Goal: Information Seeking & Learning: Learn about a topic

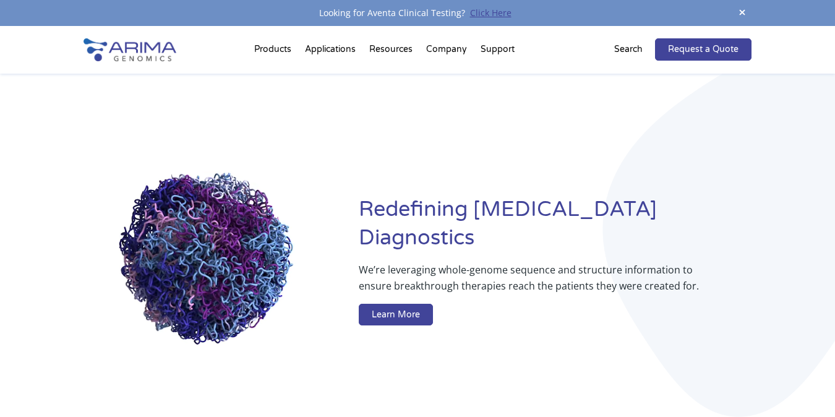
click at [485, 14] on link "Click Here" at bounding box center [490, 13] width 51 height 12
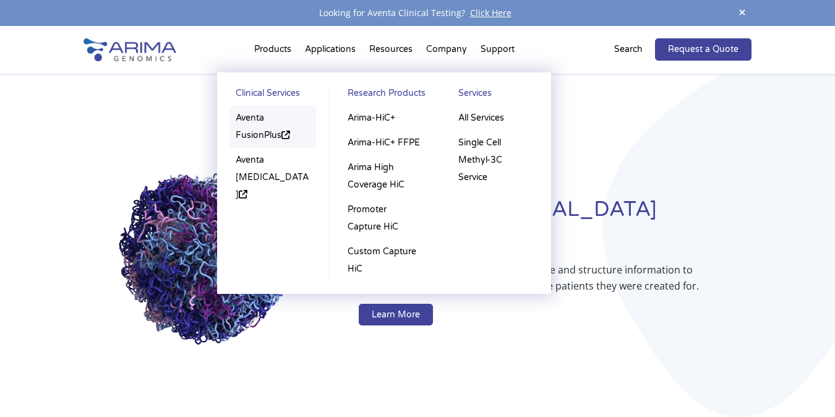
click at [275, 123] on link "Aventa FusionPlus" at bounding box center [272, 127] width 87 height 42
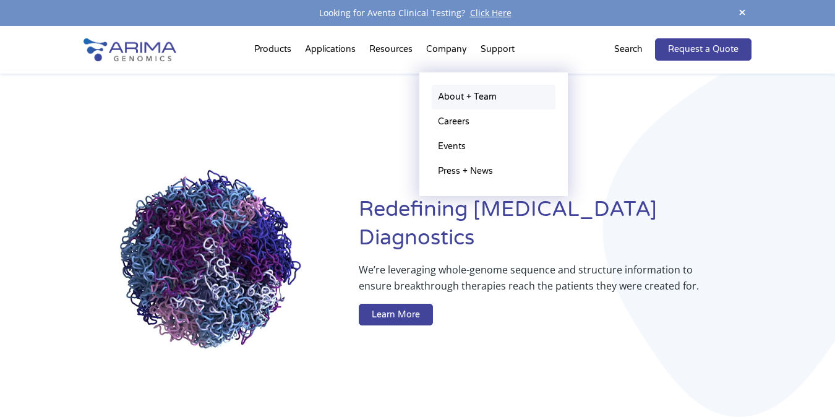
click at [454, 94] on link "About + Team" at bounding box center [494, 97] width 124 height 25
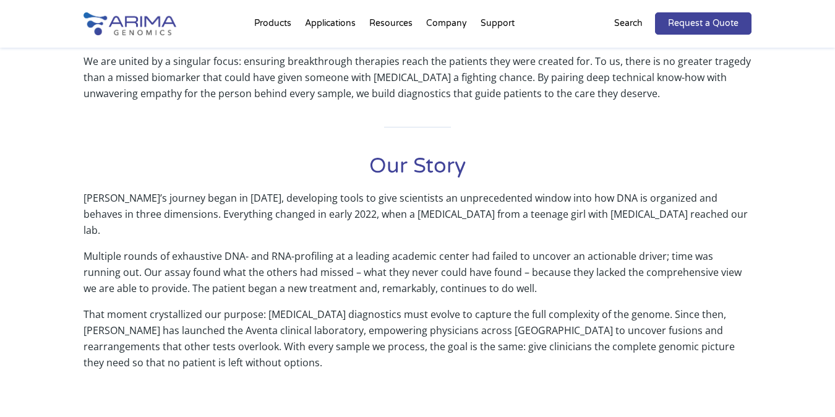
scroll to position [464, 0]
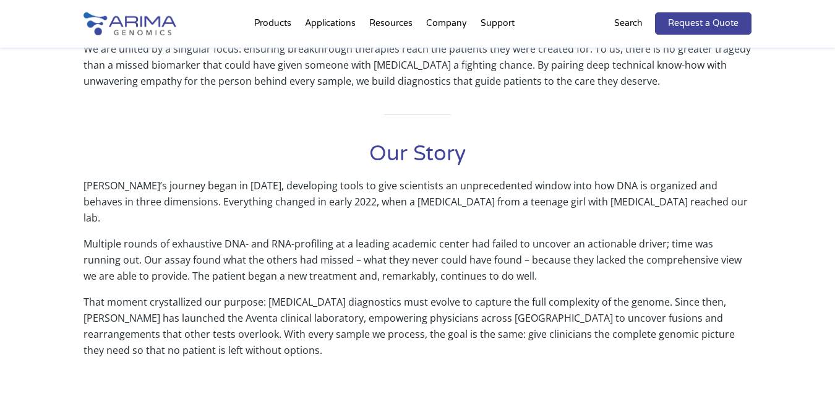
click at [221, 236] on p "Multiple rounds of exhaustive DNA- and RNA-profiling at a leading academic cent…" at bounding box center [417, 265] width 668 height 58
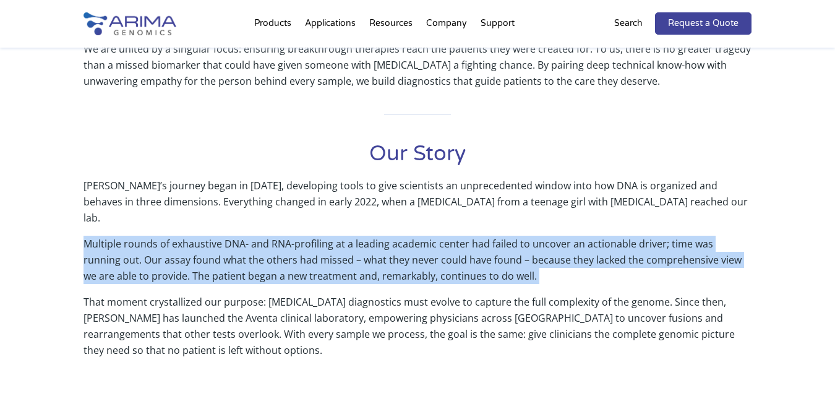
click at [221, 236] on p "Multiple rounds of exhaustive DNA- and RNA-profiling at a leading academic cent…" at bounding box center [417, 265] width 668 height 58
copy p "Multiple rounds of exhaustive DNA- and RNA-profiling at a leading academic cent…"
